Goal: Task Accomplishment & Management: Use online tool/utility

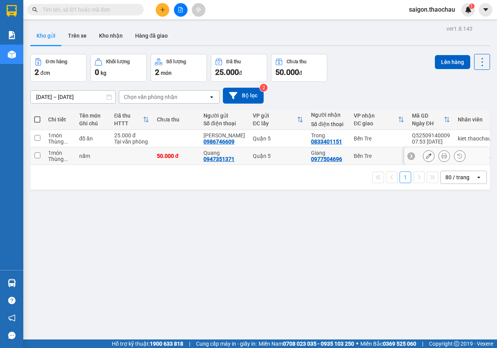
click at [38, 156] on input "checkbox" at bounding box center [38, 156] width 6 height 6
checkbox input "true"
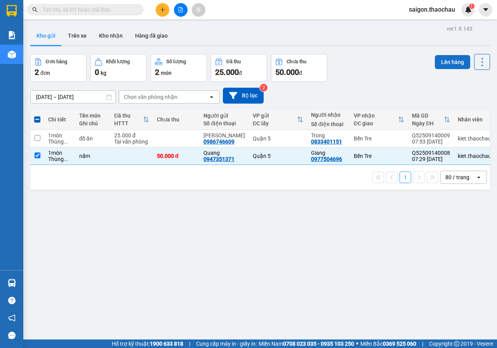
click at [456, 61] on button "Lên hàng" at bounding box center [452, 62] width 35 height 14
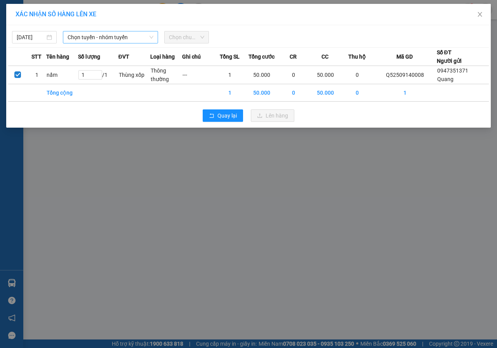
click at [89, 38] on span "Chọn tuyến - nhóm tuyến" at bounding box center [111, 37] width 86 height 12
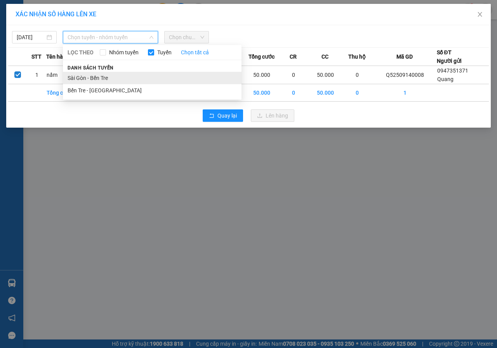
click at [85, 77] on li "Sài Gòn - Bến Tre" at bounding box center [152, 78] width 179 height 12
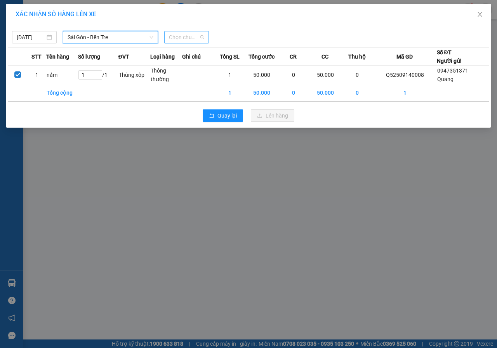
click at [190, 34] on span "Chọn chuyến" at bounding box center [186, 37] width 35 height 12
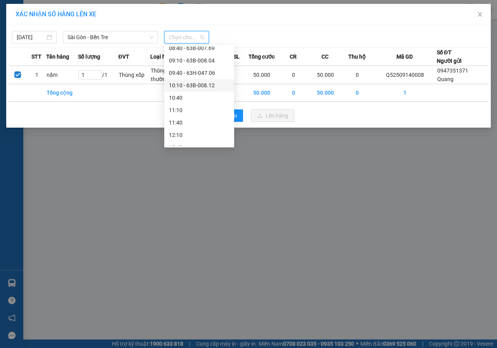
scroll to position [78, 0]
click at [190, 61] on div "07:40 - 63B-011.62" at bounding box center [199, 62] width 61 height 9
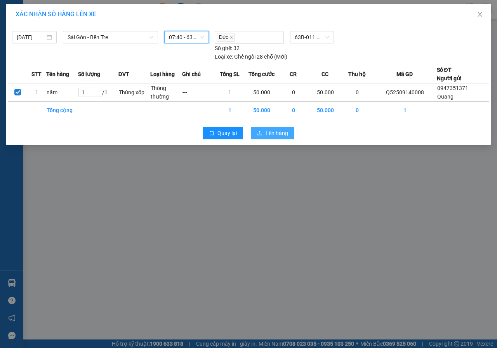
click at [284, 131] on span "Lên hàng" at bounding box center [277, 133] width 23 height 9
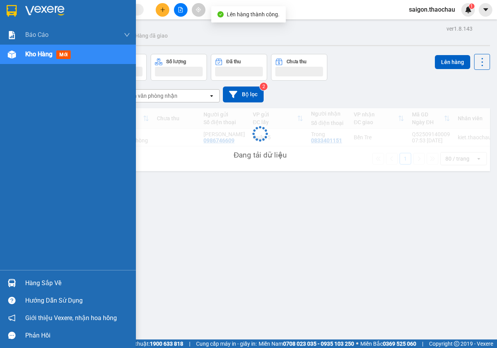
click at [12, 280] on img at bounding box center [12, 283] width 8 height 8
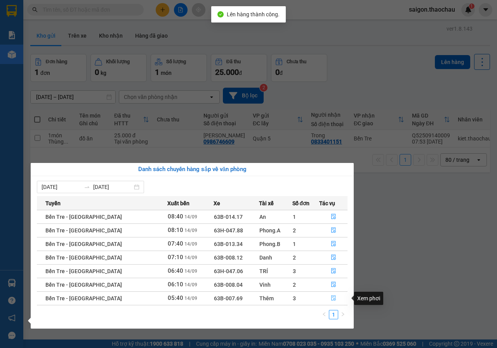
click at [331, 298] on icon "file-done" at bounding box center [333, 298] width 5 height 5
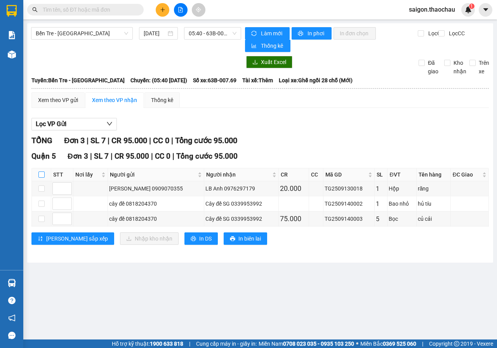
click at [43, 172] on input "checkbox" at bounding box center [41, 175] width 6 height 6
checkbox input "true"
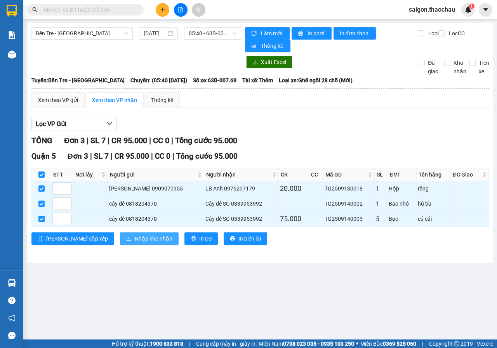
click at [135, 238] on span "Nhập kho nhận" at bounding box center [154, 239] width 38 height 9
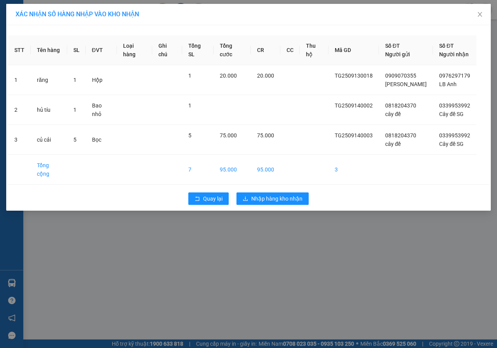
click at [302, 189] on div "Quay lại Nhập hàng kho nhận" at bounding box center [248, 199] width 481 height 20
click at [297, 195] on span "Nhập hàng kho nhận" at bounding box center [276, 199] width 51 height 9
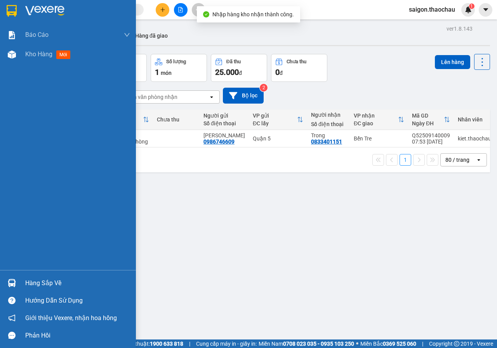
click at [38, 282] on div "Hàng sắp về" at bounding box center [77, 284] width 105 height 12
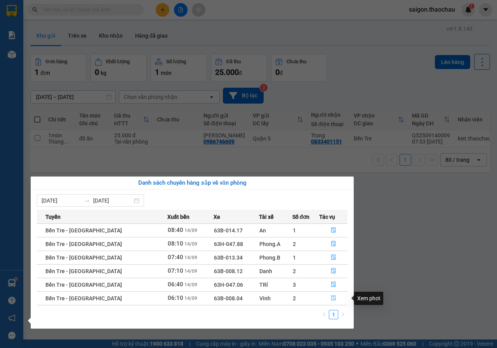
click at [331, 299] on icon "file-done" at bounding box center [333, 298] width 5 height 5
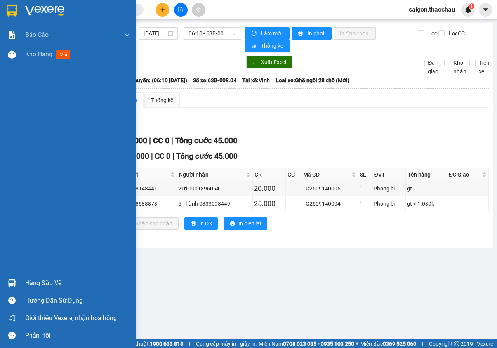
click at [16, 281] on div at bounding box center [12, 284] width 14 height 14
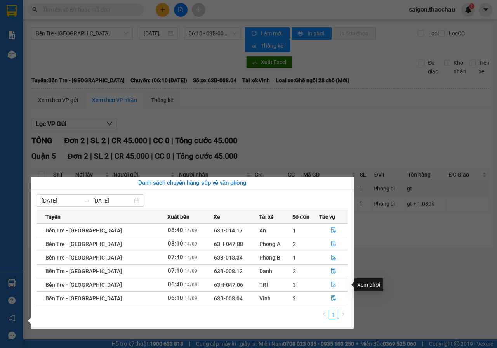
click at [331, 286] on icon "file-done" at bounding box center [333, 284] width 5 height 5
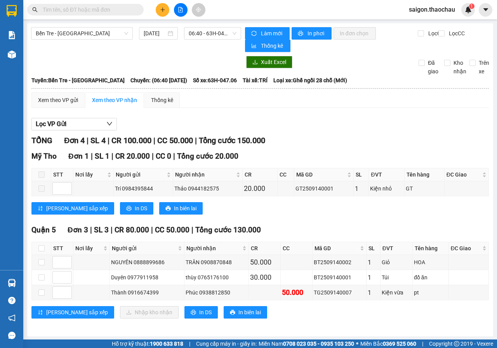
click at [97, 13] on input "text" at bounding box center [89, 9] width 92 height 9
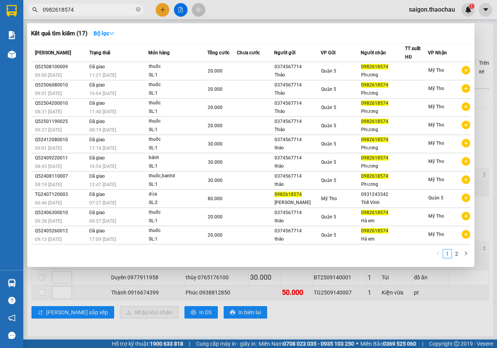
type input "0982618574"
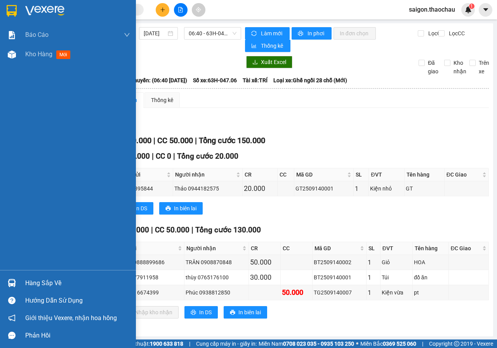
click at [11, 295] on div at bounding box center [12, 301] width 14 height 14
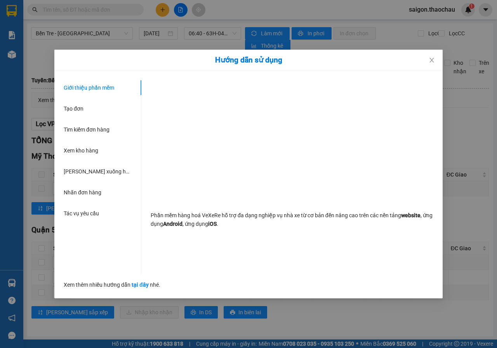
click at [18, 285] on div "Hướng dẫn sử dụng Giới thiệu phần mềm Tạo đơn Tìm kiếm đơn hàng Xem kho hàng Lê…" at bounding box center [248, 174] width 497 height 348
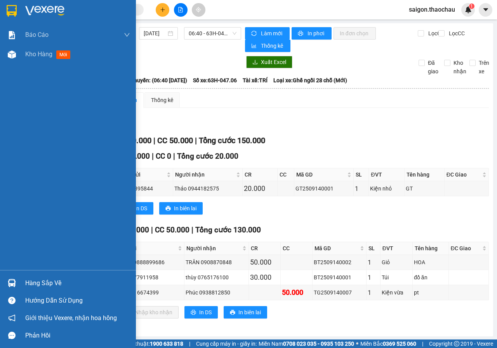
click at [7, 290] on div at bounding box center [12, 284] width 14 height 14
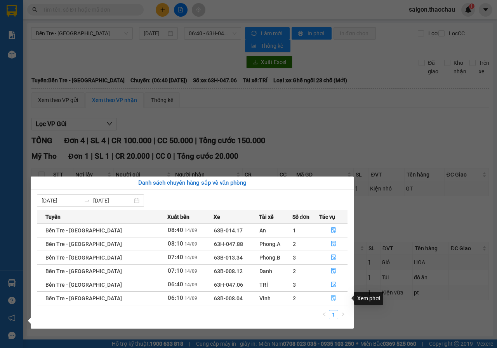
click at [331, 299] on icon "file-done" at bounding box center [333, 298] width 5 height 5
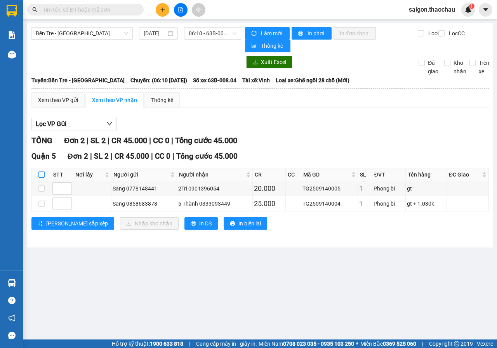
click at [41, 176] on input "checkbox" at bounding box center [41, 175] width 6 height 6
checkbox input "true"
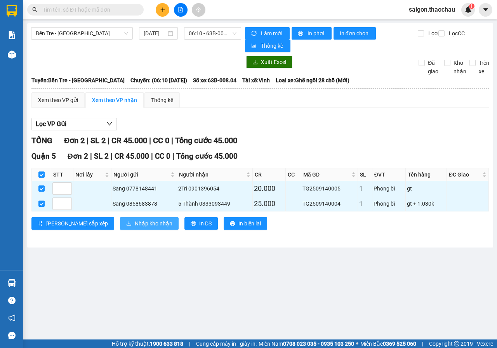
click at [135, 226] on span "Nhập kho nhận" at bounding box center [154, 223] width 38 height 9
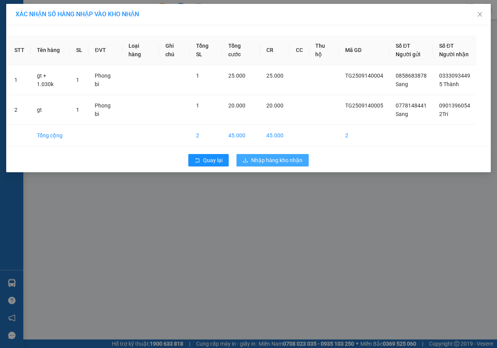
drag, startPoint x: 254, startPoint y: 163, endPoint x: 250, endPoint y: 169, distance: 7.1
click at [254, 163] on span "Nhập hàng kho nhận" at bounding box center [276, 160] width 51 height 9
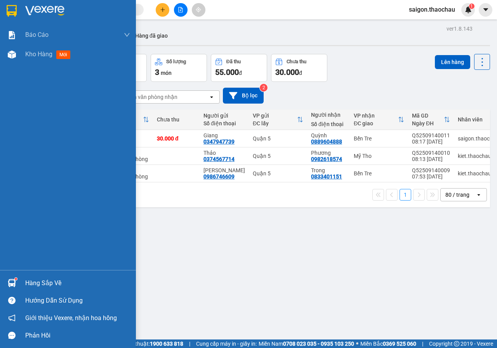
click at [4, 275] on div "Hàng sắp về" at bounding box center [68, 283] width 136 height 17
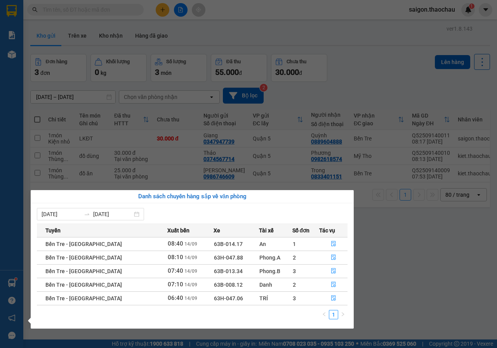
click at [430, 104] on section "Kết quả tìm kiếm ( 17 ) Bộ lọc Mã ĐH Trạng thái Món hàng Tổng cước Chưa cước Ng…" at bounding box center [248, 174] width 497 height 348
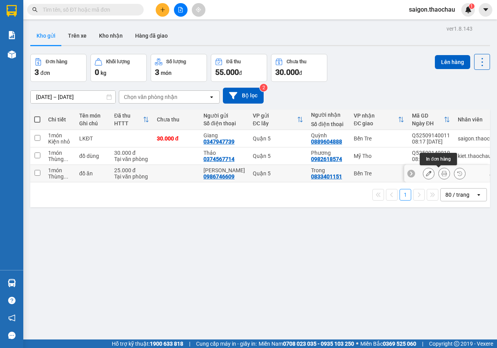
click at [443, 172] on button at bounding box center [444, 174] width 11 height 14
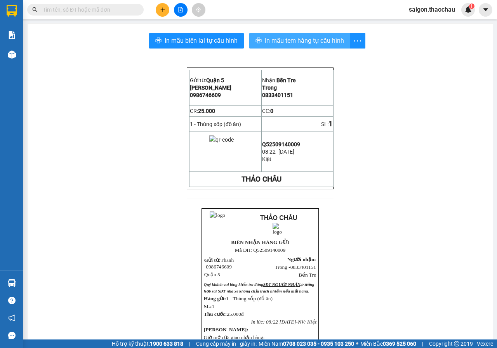
click at [310, 48] on button "In mẫu tem hàng tự cấu hình" at bounding box center [299, 41] width 101 height 16
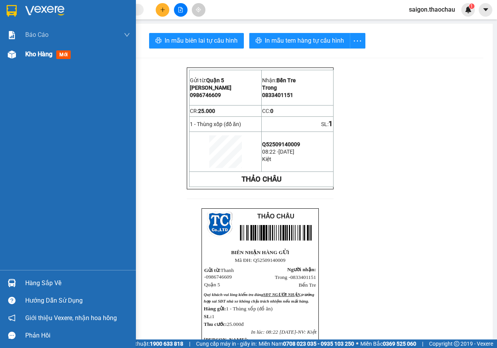
click at [33, 58] on div "Kho hàng mới" at bounding box center [49, 54] width 49 height 10
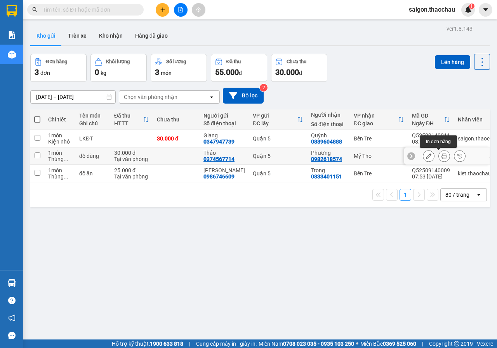
click at [439, 154] on button at bounding box center [444, 157] width 11 height 14
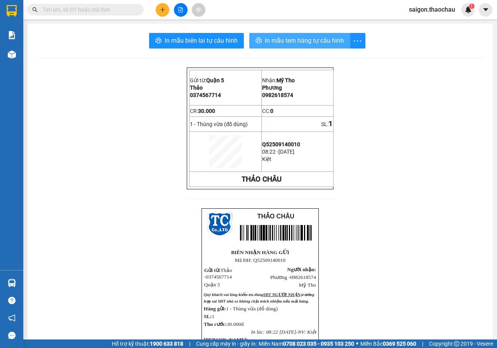
click at [306, 38] on span "In mẫu tem hàng tự cấu hình" at bounding box center [304, 41] width 79 height 10
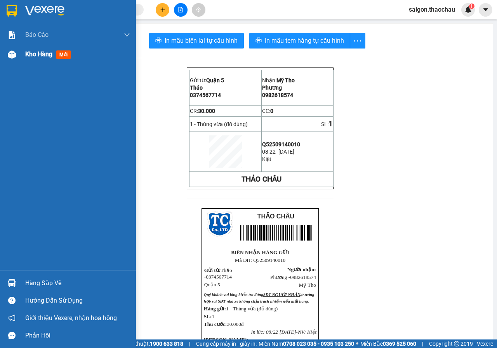
click at [4, 59] on div "Kho hàng mới" at bounding box center [68, 54] width 136 height 19
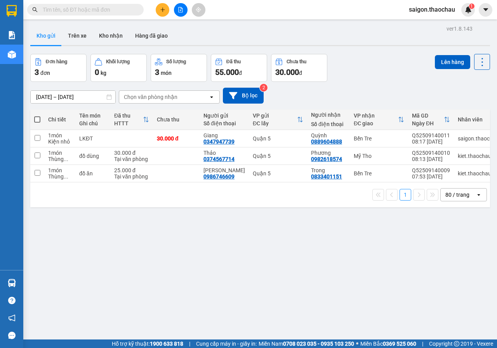
click at [110, 30] on button "Kho nhận" at bounding box center [111, 35] width 36 height 19
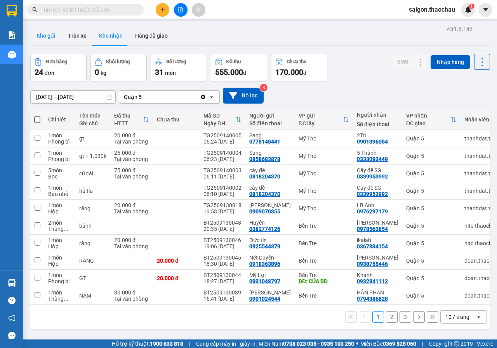
click at [51, 37] on button "Kho gửi" at bounding box center [45, 35] width 31 height 19
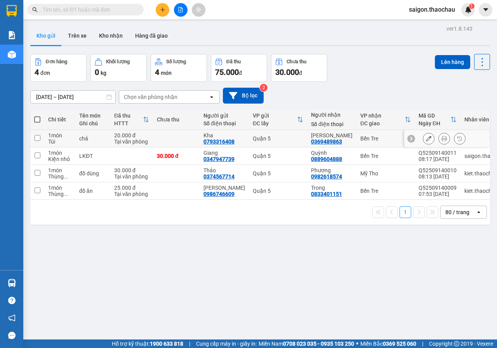
click at [442, 143] on div at bounding box center [444, 139] width 12 height 12
click at [442, 141] on icon at bounding box center [444, 138] width 5 height 5
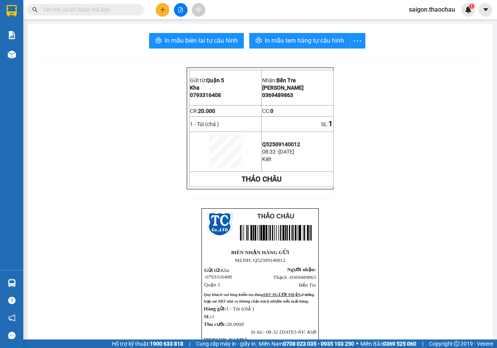
click at [285, 50] on div "In mẫu biên lai tự cấu hình In mẫu tem hàng tự cấu hình Gửi từ: Quận 5 Kha 07…" at bounding box center [260, 264] width 465 height 481
click at [285, 44] on span "In mẫu tem hàng tự cấu hình" at bounding box center [304, 41] width 79 height 10
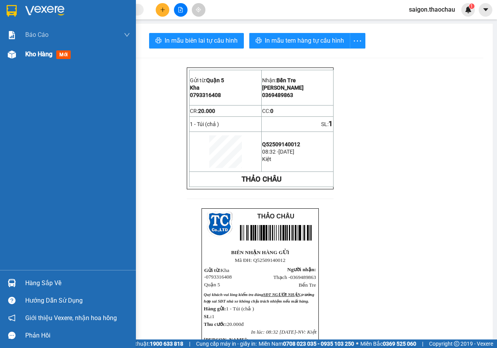
click at [19, 51] on div "Kho hàng mới" at bounding box center [68, 54] width 136 height 19
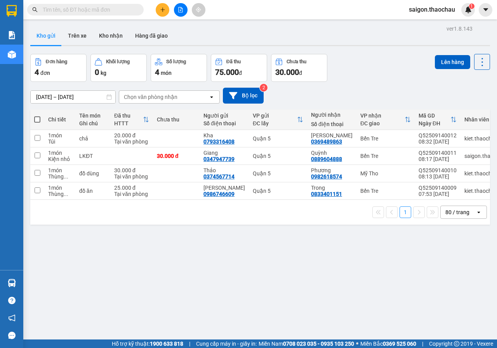
click at [36, 123] on th at bounding box center [37, 120] width 14 height 21
click at [36, 122] on span at bounding box center [37, 120] width 6 height 6
click at [37, 116] on input "checkbox" at bounding box center [37, 116] width 0 height 0
checkbox input "true"
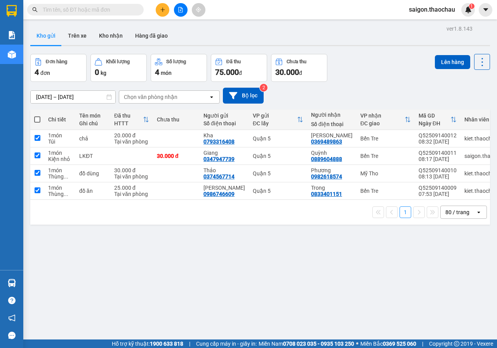
checkbox input "true"
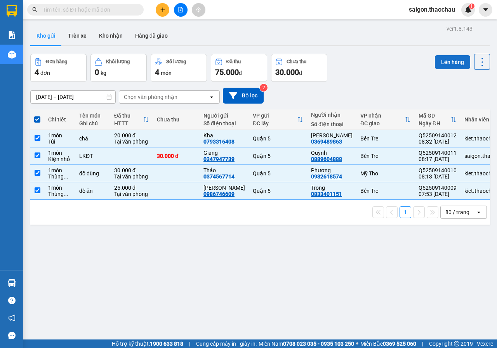
click at [438, 61] on button "Lên hàng" at bounding box center [452, 62] width 35 height 14
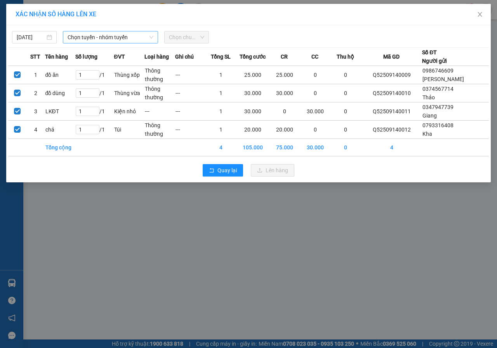
click at [101, 36] on span "Chọn tuyến - nhóm tuyến" at bounding box center [111, 37] width 86 height 12
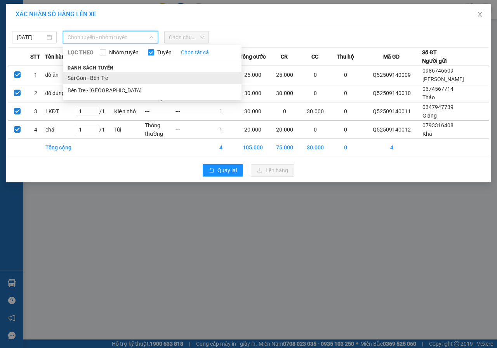
click at [100, 75] on li "Sài Gòn - Bến Tre" at bounding box center [152, 78] width 179 height 12
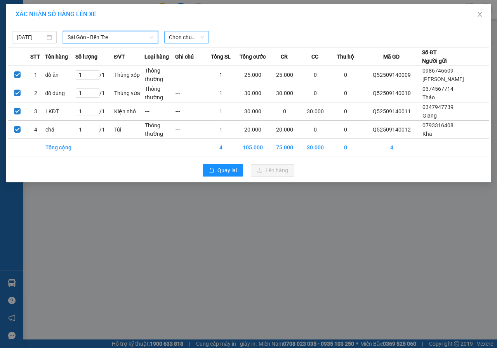
click at [181, 37] on span "Chọn chuyến" at bounding box center [186, 37] width 35 height 12
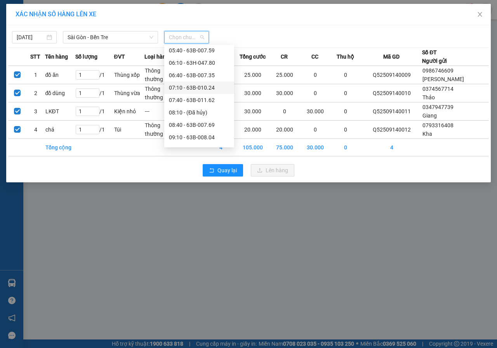
scroll to position [78, 0]
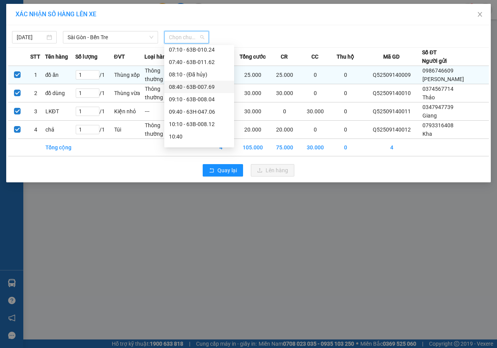
click at [185, 83] on div "08:40 - 63B-007.69" at bounding box center [199, 87] width 61 height 9
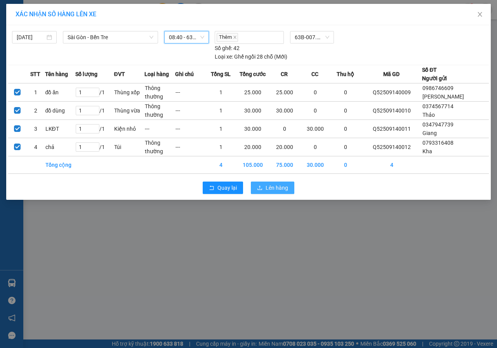
click at [263, 185] on button "Lên hàng" at bounding box center [272, 188] width 43 height 12
